Goal: Transaction & Acquisition: Purchase product/service

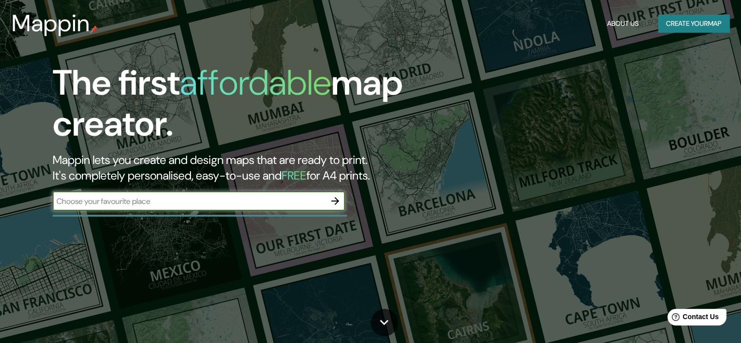
click at [224, 208] on div "​" at bounding box center [199, 200] width 292 height 19
click at [225, 206] on div "​" at bounding box center [199, 200] width 292 height 19
type input "surquillo"
click at [334, 201] on icon "button" at bounding box center [335, 201] width 8 height 8
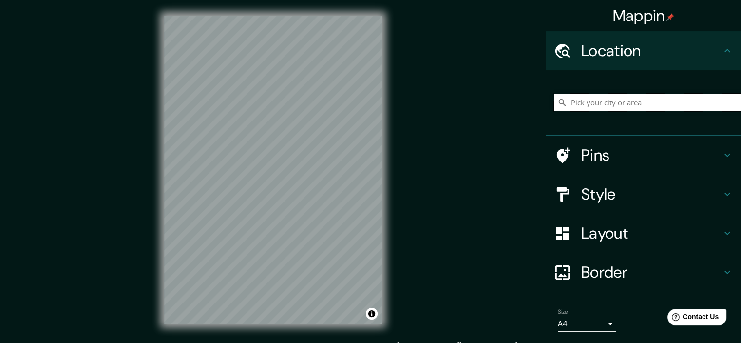
click at [608, 103] on input "Pick your city or area" at bounding box center [647, 103] width 187 height 18
click at [679, 104] on input "Pick your city or area" at bounding box center [647, 103] width 187 height 18
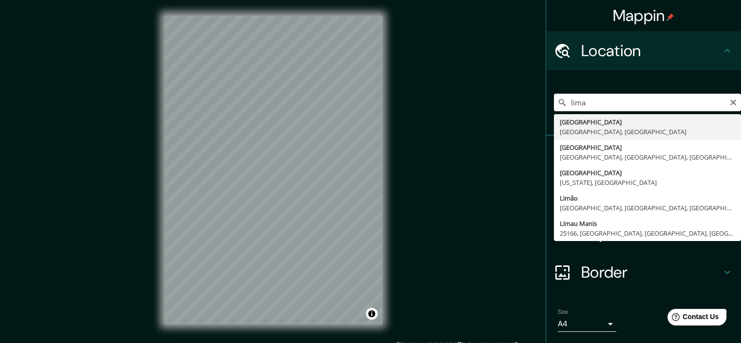
type input "[GEOGRAPHIC_DATA], [GEOGRAPHIC_DATA], [GEOGRAPHIC_DATA]"
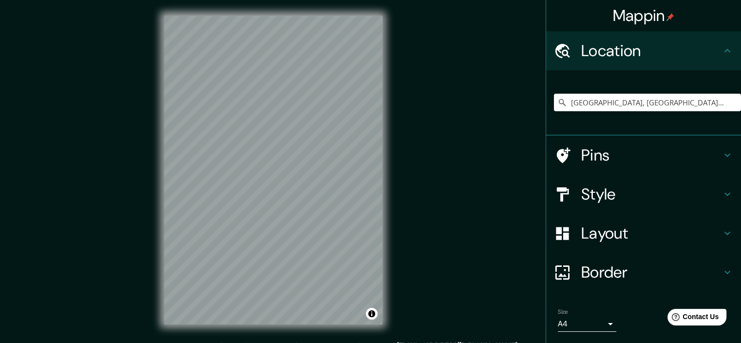
click at [599, 189] on h4 "Style" at bounding box center [651, 193] width 140 height 19
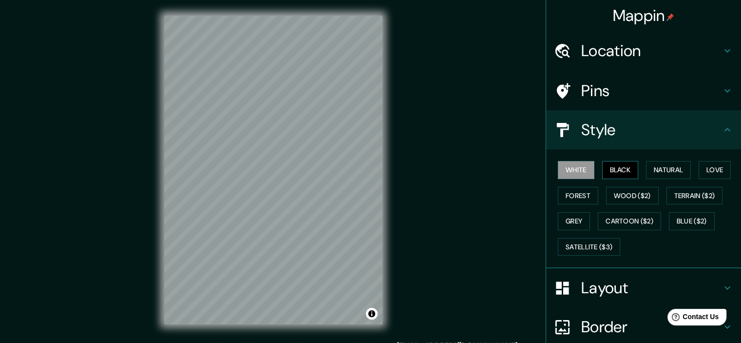
click at [610, 172] on button "Black" at bounding box center [620, 170] width 37 height 18
drag, startPoint x: 533, startPoint y: 156, endPoint x: 565, endPoint y: 167, distance: 34.2
click at [552, 161] on div "Mappin Location [GEOGRAPHIC_DATA], [GEOGRAPHIC_DATA], [GEOGRAPHIC_DATA] Pins St…" at bounding box center [370, 177] width 741 height 355
click at [569, 164] on button "White" at bounding box center [576, 170] width 37 height 18
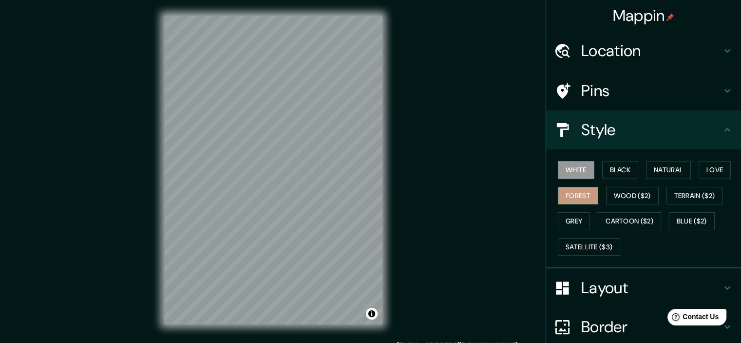
click at [575, 191] on button "Forest" at bounding box center [578, 196] width 40 height 18
click at [647, 204] on div "White Black Natural Love Forest Wood ($2) Terrain ($2) Grey Cartoon ($2) Blue (…" at bounding box center [647, 208] width 187 height 102
click at [635, 195] on button "Wood ($2)" at bounding box center [632, 196] width 53 height 18
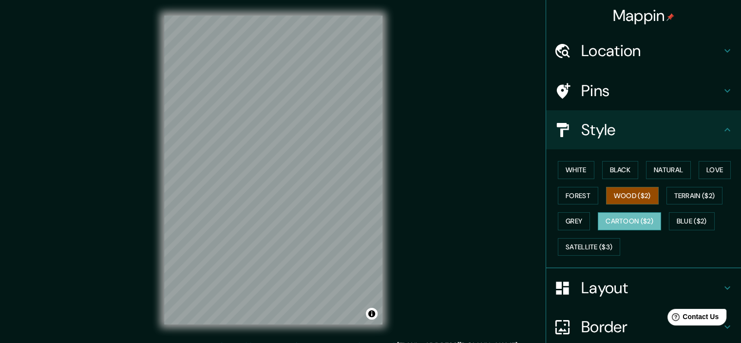
click at [623, 220] on button "Cartoon ($2)" at bounding box center [629, 221] width 63 height 18
click at [623, 210] on div "White Black Natural Love Forest Wood ($2) Terrain ($2) Grey Cartoon ($2) Blue (…" at bounding box center [647, 208] width 187 height 102
click at [563, 224] on button "Grey" at bounding box center [574, 221] width 32 height 18
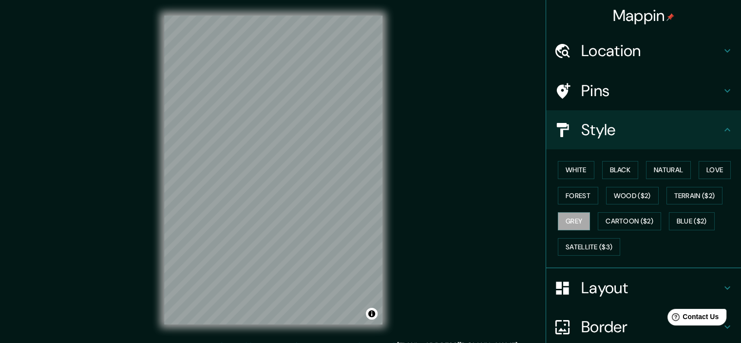
click at [568, 204] on div "White Black Natural Love Forest Wood ($2) Terrain ($2) Grey Cartoon ($2) Blue (…" at bounding box center [647, 208] width 187 height 102
click at [572, 177] on button "White" at bounding box center [576, 170] width 37 height 18
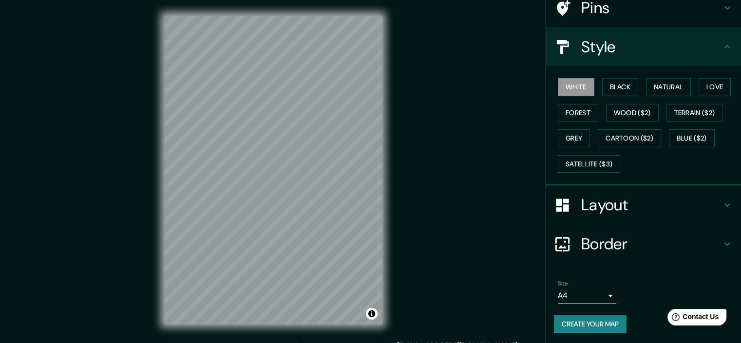
click at [600, 190] on div "Layout" at bounding box center [643, 204] width 195 height 39
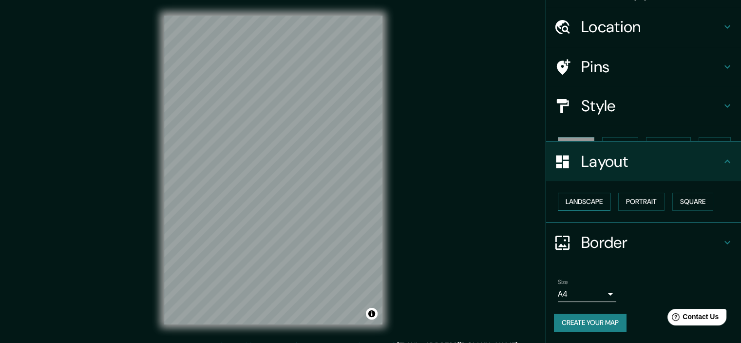
scroll to position [7, 0]
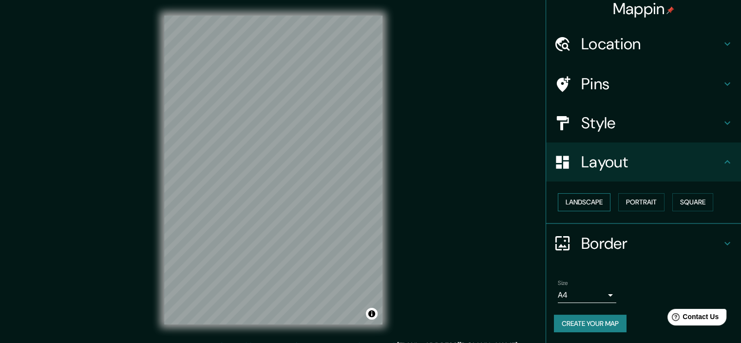
click at [598, 199] on button "Landscape" at bounding box center [584, 202] width 53 height 18
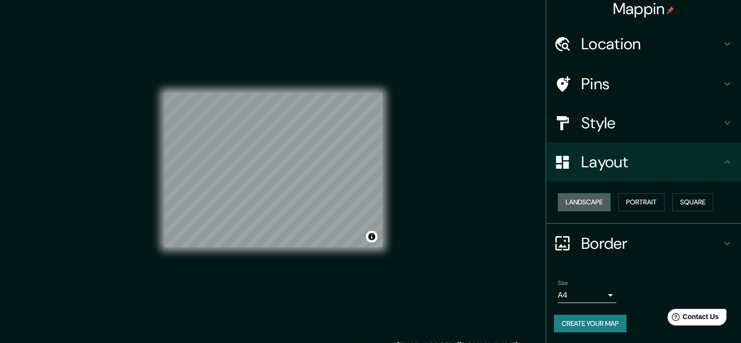
click at [598, 199] on button "Landscape" at bounding box center [584, 202] width 53 height 18
click at [642, 199] on button "Portrait" at bounding box center [641, 202] width 46 height 18
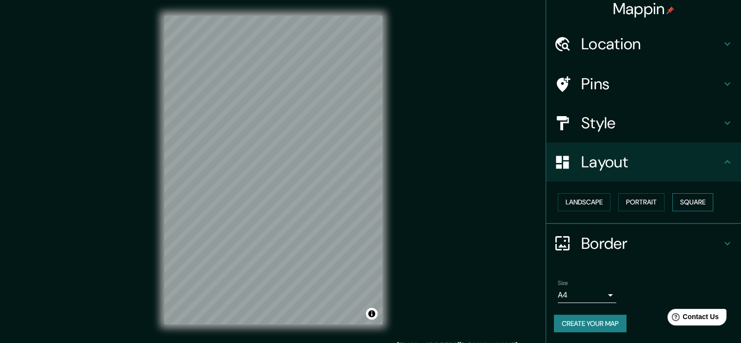
click at [677, 200] on button "Square" at bounding box center [692, 202] width 41 height 18
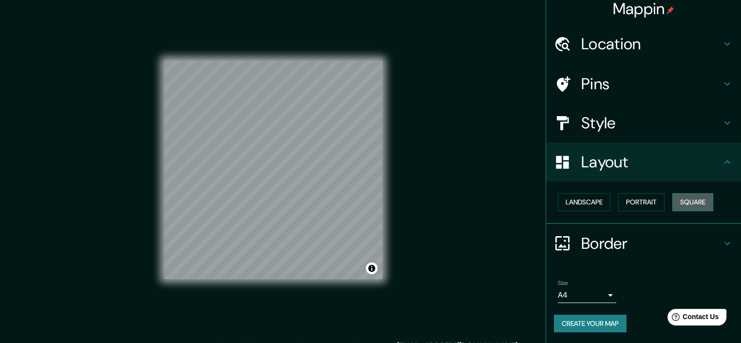
click at [677, 200] on button "Square" at bounding box center [692, 202] width 41 height 18
click at [630, 201] on button "Portrait" at bounding box center [641, 202] width 46 height 18
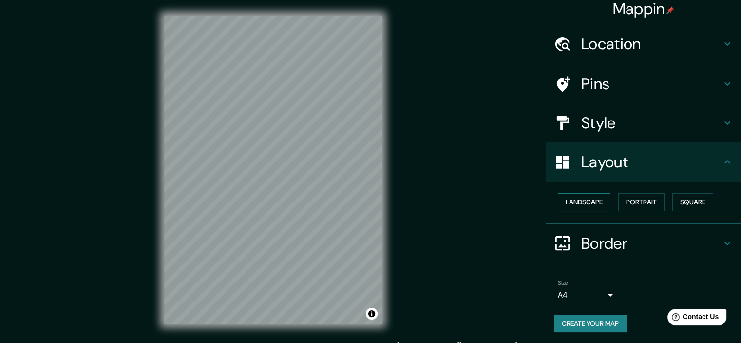
click at [592, 202] on button "Landscape" at bounding box center [584, 202] width 53 height 18
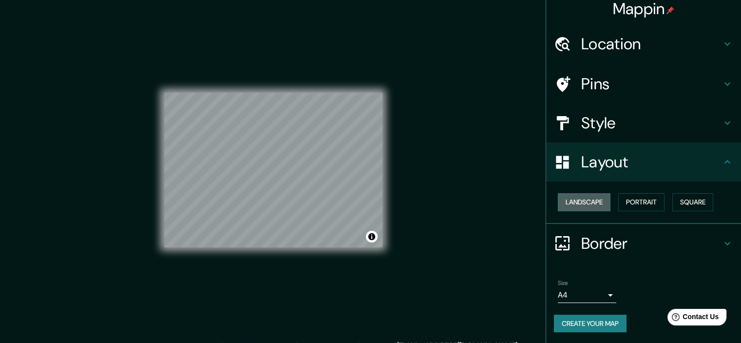
click at [596, 198] on button "Landscape" at bounding box center [584, 202] width 53 height 18
click at [655, 206] on button "Portrait" at bounding box center [641, 202] width 46 height 18
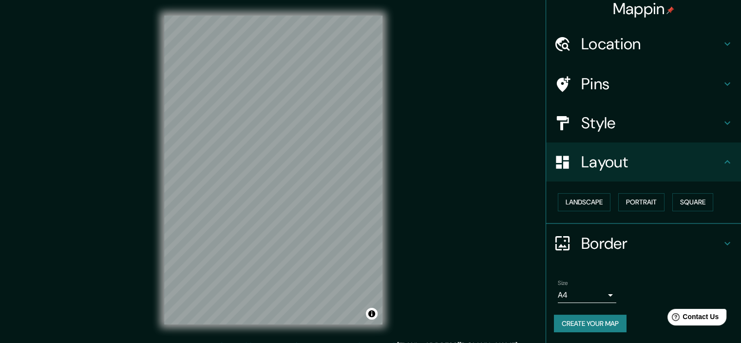
click at [595, 132] on h4 "Style" at bounding box center [651, 122] width 140 height 19
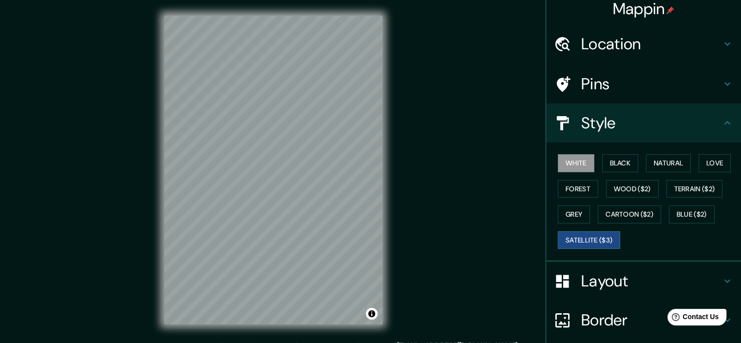
click at [581, 244] on button "Satellite ($3)" at bounding box center [589, 240] width 62 height 18
click at [579, 237] on button "Satellite ($3)" at bounding box center [589, 240] width 62 height 18
click at [572, 215] on button "Grey" at bounding box center [574, 214] width 32 height 18
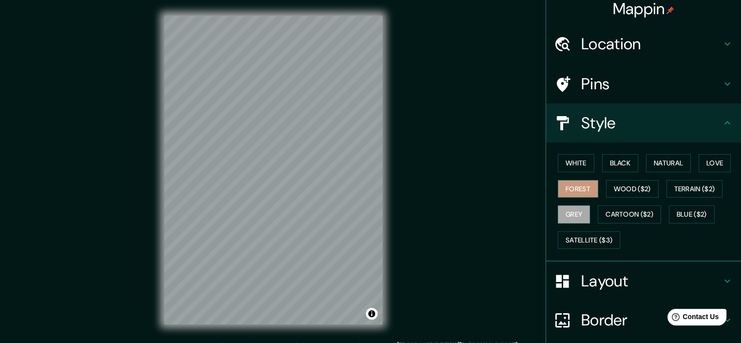
click at [568, 190] on button "Forest" at bounding box center [578, 189] width 40 height 18
click at [404, 216] on div "Mappin Location [GEOGRAPHIC_DATA], [GEOGRAPHIC_DATA], [GEOGRAPHIC_DATA] Pins St…" at bounding box center [370, 177] width 741 height 355
click at [717, 160] on button "Love" at bounding box center [715, 163] width 32 height 18
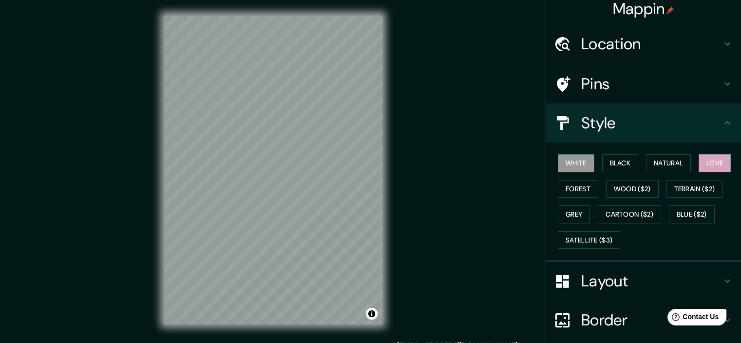
click at [578, 167] on button "White" at bounding box center [576, 163] width 37 height 18
click at [573, 193] on button "Forest" at bounding box center [578, 189] width 40 height 18
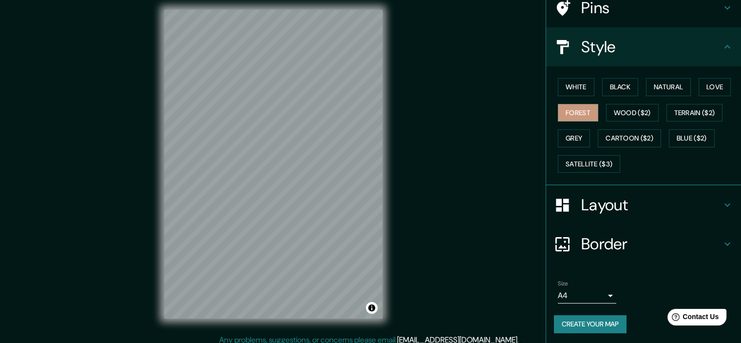
scroll to position [12, 0]
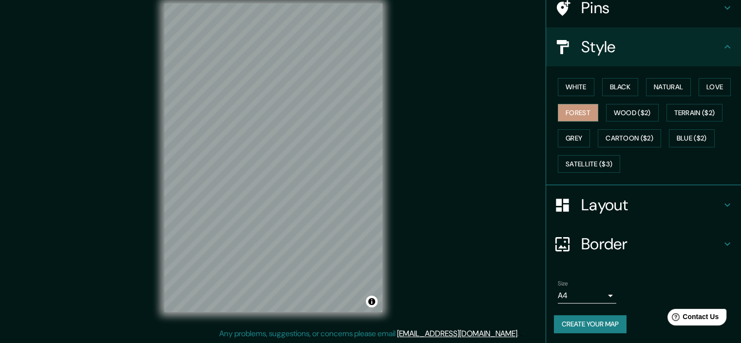
click at [597, 294] on body "Mappin Location [GEOGRAPHIC_DATA], [GEOGRAPHIC_DATA], [GEOGRAPHIC_DATA] Pins St…" at bounding box center [370, 159] width 741 height 343
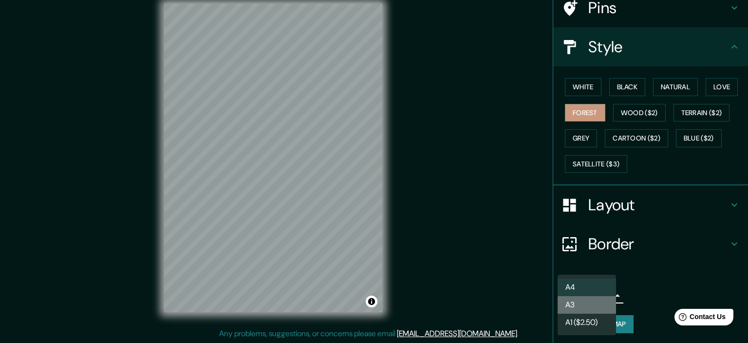
click at [589, 303] on li "A3" at bounding box center [587, 305] width 58 height 18
type input "a4"
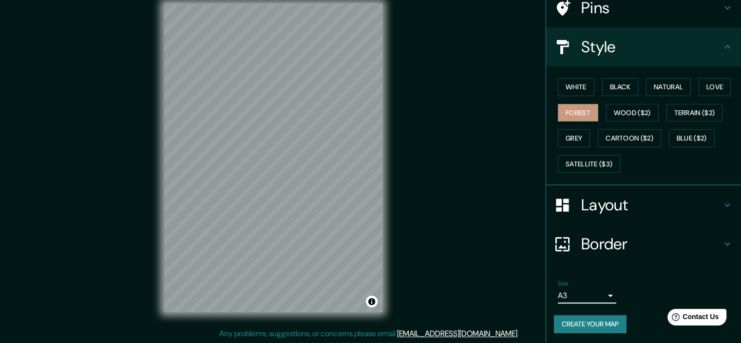
click at [458, 206] on div "Mappin Location [GEOGRAPHIC_DATA], [GEOGRAPHIC_DATA], [GEOGRAPHIC_DATA] Pins St…" at bounding box center [370, 165] width 741 height 355
click at [598, 295] on body "Mappin Location [GEOGRAPHIC_DATA], [GEOGRAPHIC_DATA], [GEOGRAPHIC_DATA] Pins St…" at bounding box center [370, 159] width 741 height 343
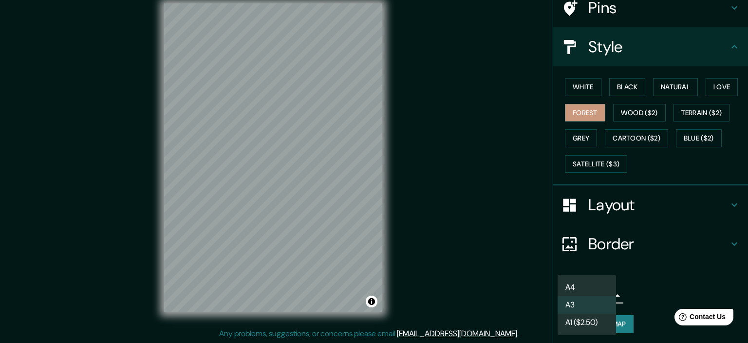
click at [585, 304] on li "A3" at bounding box center [587, 305] width 58 height 18
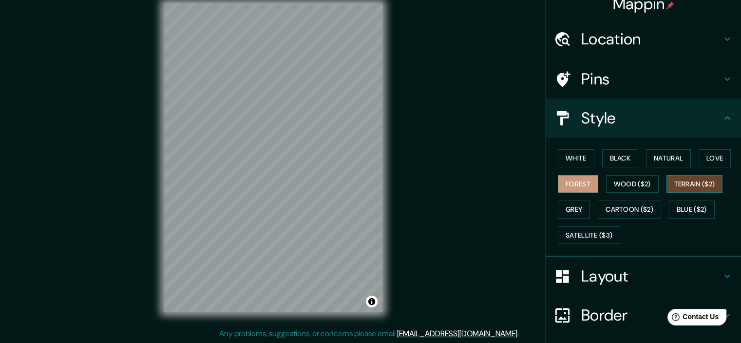
scroll to position [0, 0]
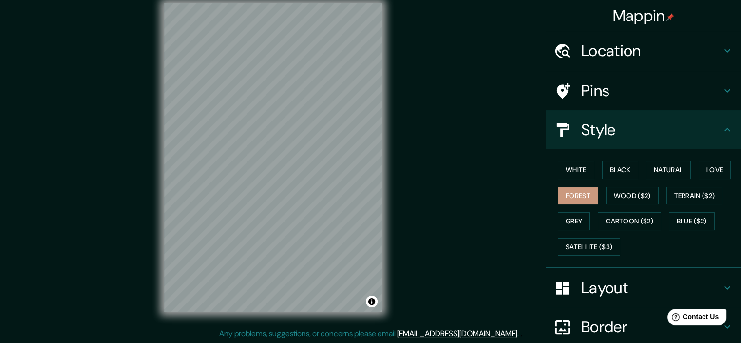
click at [608, 56] on h4 "Location" at bounding box center [651, 50] width 140 height 19
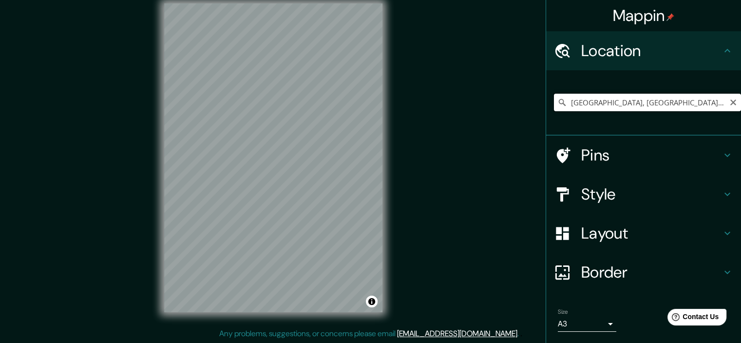
click at [657, 106] on input "[GEOGRAPHIC_DATA], [GEOGRAPHIC_DATA], [GEOGRAPHIC_DATA]" at bounding box center [647, 103] width 187 height 18
click at [689, 108] on input "[GEOGRAPHIC_DATA], [GEOGRAPHIC_DATA], [GEOGRAPHIC_DATA]" at bounding box center [647, 103] width 187 height 18
drag, startPoint x: 385, startPoint y: 177, endPoint x: 425, endPoint y: 128, distance: 63.4
click at [425, 128] on div "Mappin Location [GEOGRAPHIC_DATA], [GEOGRAPHIC_DATA], [GEOGRAPHIC_DATA] Pins St…" at bounding box center [370, 165] width 741 height 355
drag, startPoint x: 396, startPoint y: 168, endPoint x: 433, endPoint y: 107, distance: 71.3
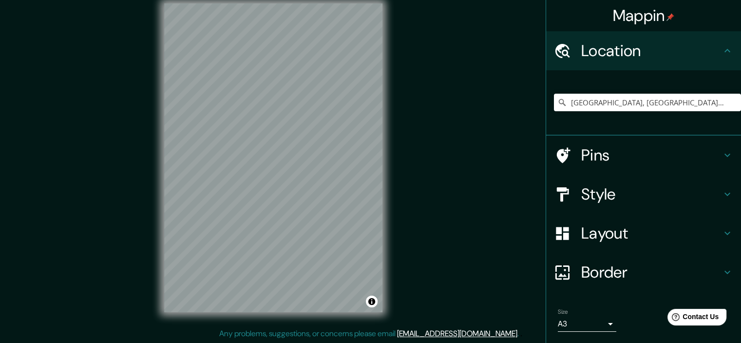
click at [433, 107] on div "Mappin Location [GEOGRAPHIC_DATA], [GEOGRAPHIC_DATA], [GEOGRAPHIC_DATA] Pins St…" at bounding box center [370, 165] width 741 height 355
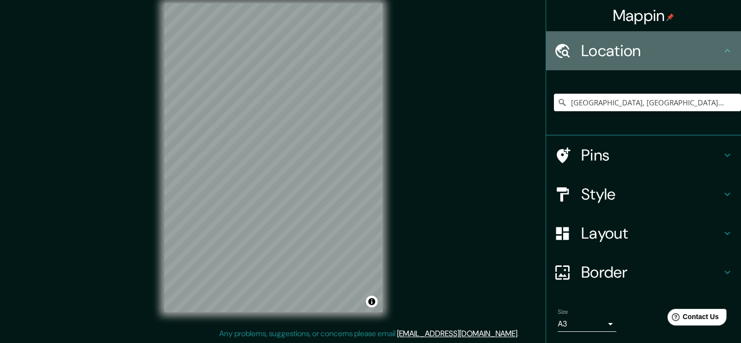
click at [646, 46] on h4 "Location" at bounding box center [651, 50] width 140 height 19
